Goal: Task Accomplishment & Management: Manage account settings

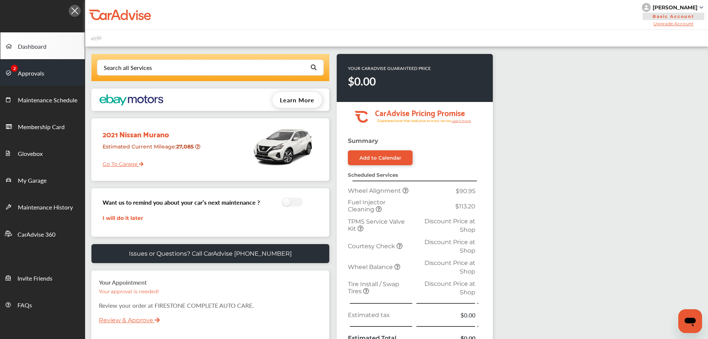
click at [30, 65] on link "Approvals" at bounding box center [42, 72] width 84 height 27
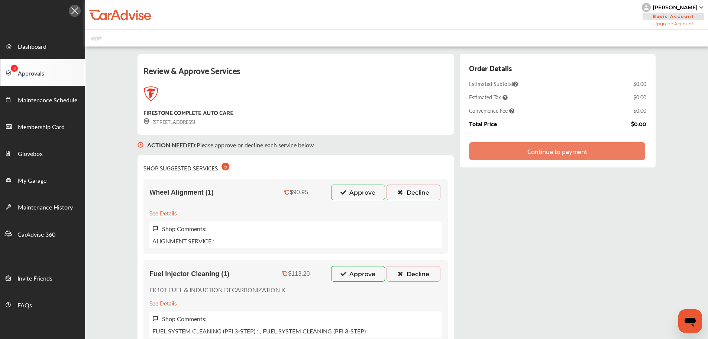
drag, startPoint x: 362, startPoint y: 194, endPoint x: 367, endPoint y: 207, distance: 14.1
click at [363, 194] on button "Approve" at bounding box center [358, 192] width 54 height 16
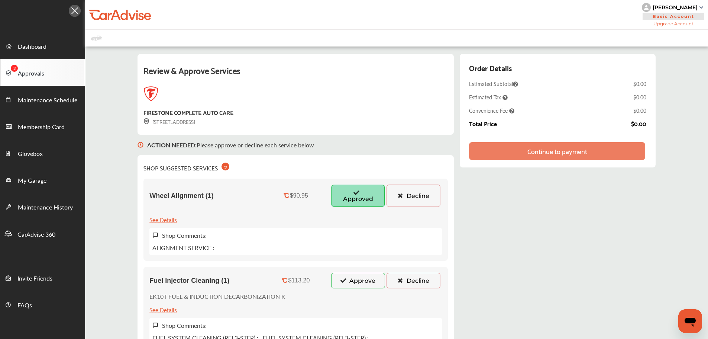
click at [350, 283] on button "Approve" at bounding box center [358, 280] width 54 height 16
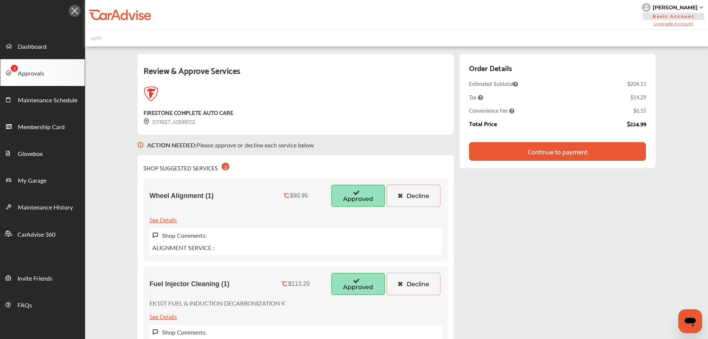
click at [596, 148] on div "Continue to payment" at bounding box center [557, 151] width 177 height 19
